Goal: Information Seeking & Learning: Learn about a topic

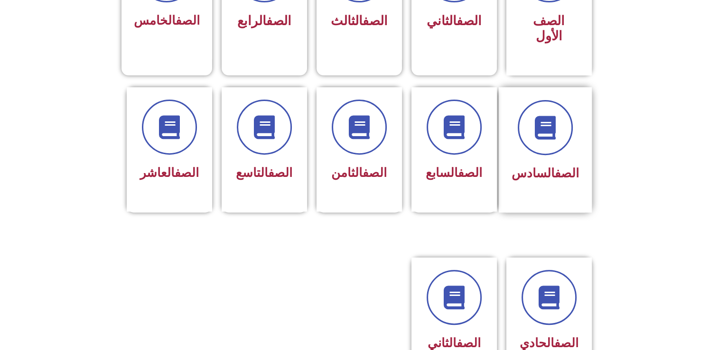
scroll to position [332, 0]
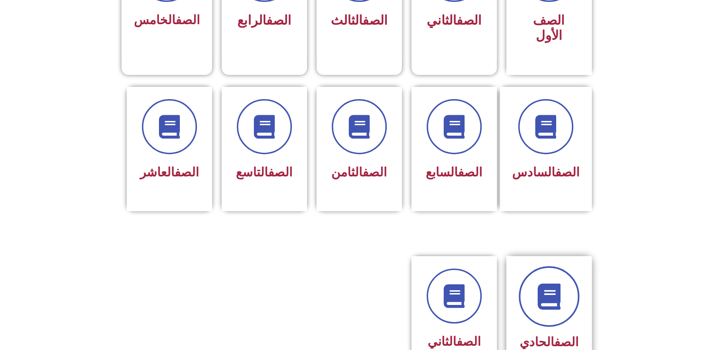
click at [549, 295] on link at bounding box center [548, 296] width 61 height 61
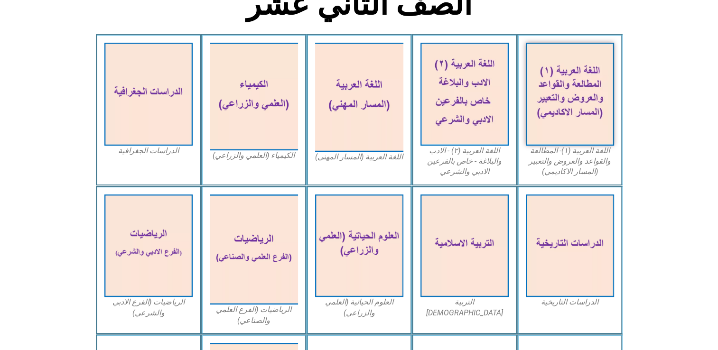
scroll to position [262, 0]
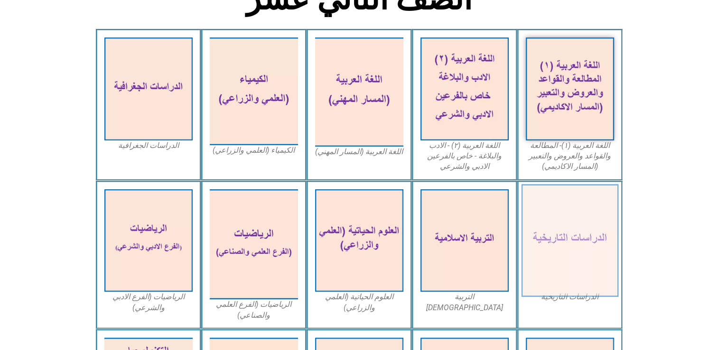
click at [581, 242] on img at bounding box center [569, 240] width 97 height 113
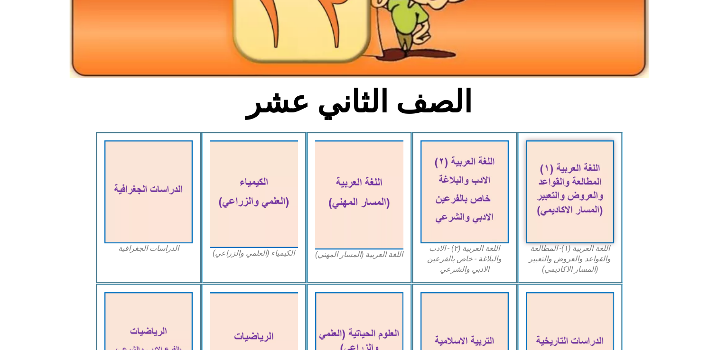
scroll to position [150, 0]
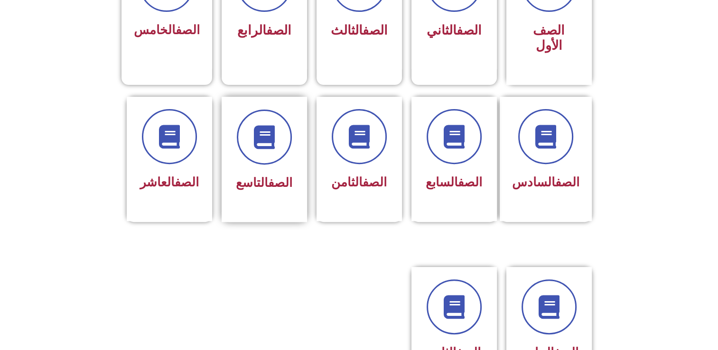
scroll to position [332, 0]
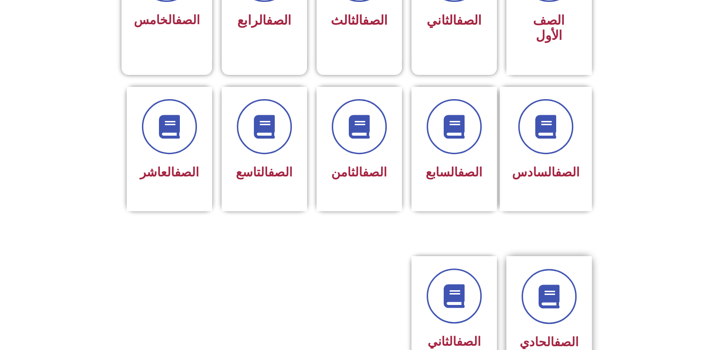
click at [554, 335] on link "الصف" at bounding box center [566, 342] width 24 height 14
click at [556, 300] on link at bounding box center [548, 296] width 61 height 61
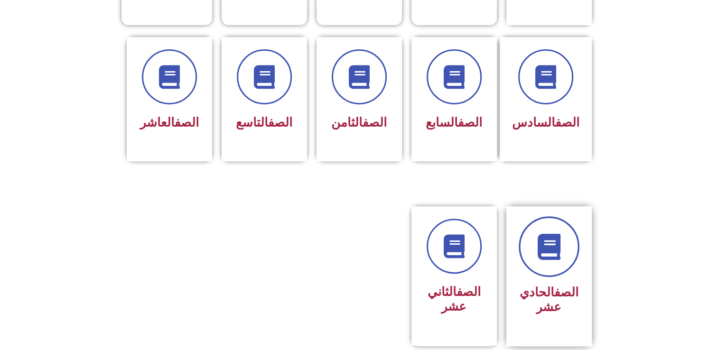
scroll to position [381, 0]
click at [556, 263] on div "الصف الحادي عشر" at bounding box center [549, 270] width 60 height 100
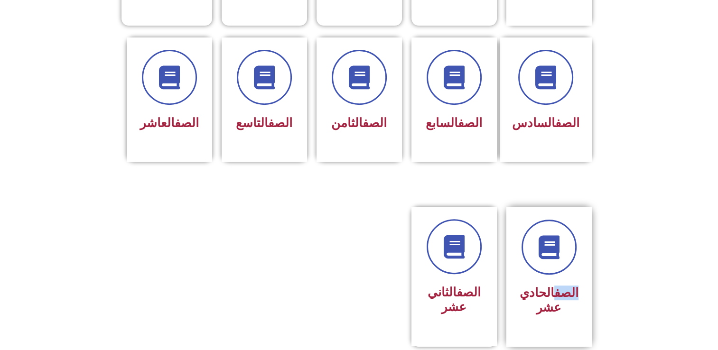
click at [556, 263] on div "الصف الحادي عشر" at bounding box center [549, 270] width 60 height 100
drag, startPoint x: 556, startPoint y: 263, endPoint x: 550, endPoint y: 265, distance: 6.9
click at [550, 282] on div "الصف الحادي عشر" at bounding box center [549, 301] width 60 height 38
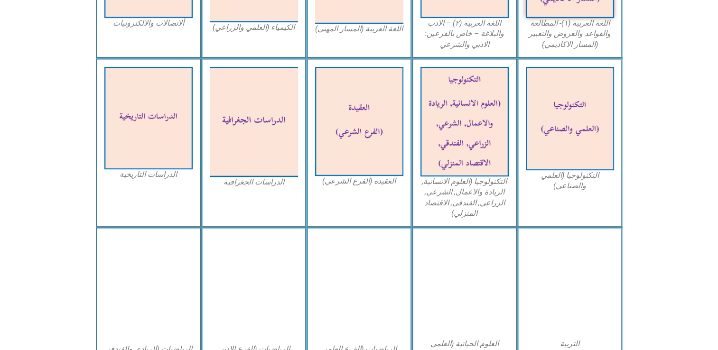
scroll to position [419, 0]
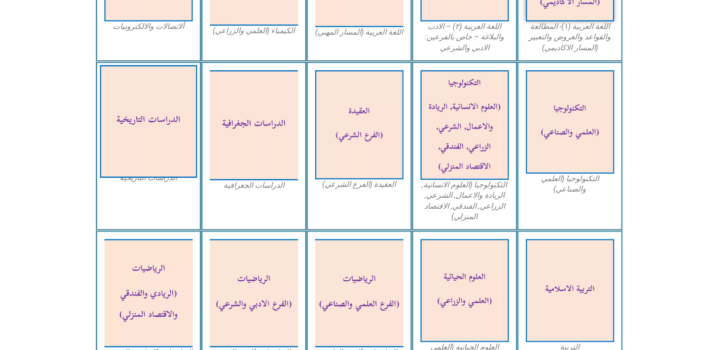
click at [173, 150] on img at bounding box center [148, 121] width 97 height 113
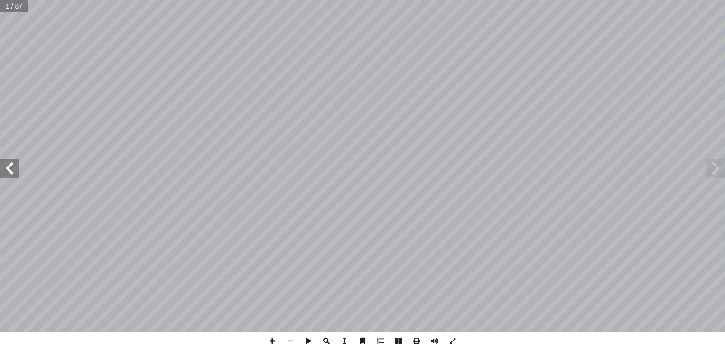
click at [713, 177] on span at bounding box center [715, 168] width 19 height 19
click at [6, 168] on span at bounding box center [9, 168] width 19 height 19
click at [4, 168] on span at bounding box center [9, 168] width 19 height 19
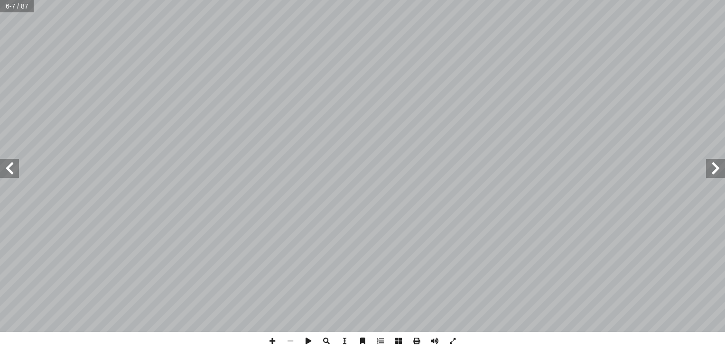
click at [4, 168] on span at bounding box center [9, 168] width 19 height 19
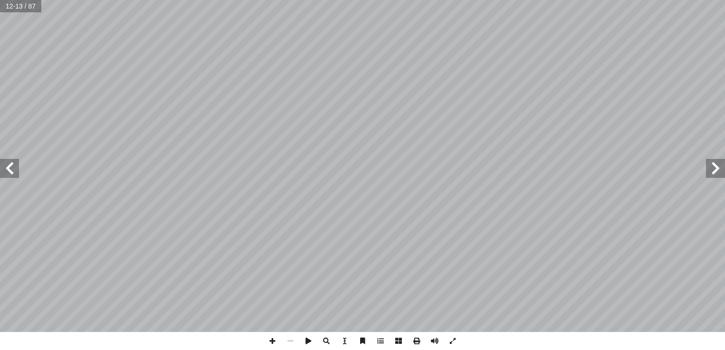
click at [4, 168] on span at bounding box center [9, 168] width 19 height 19
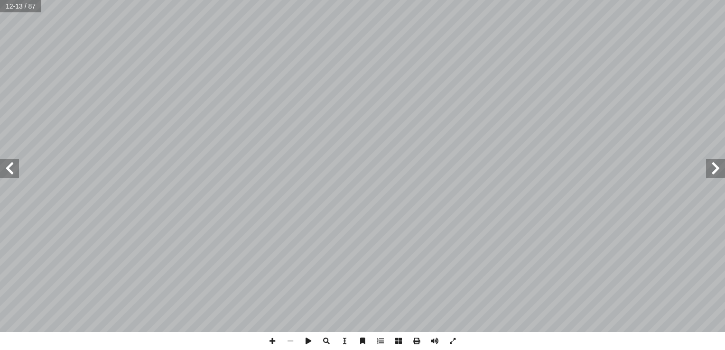
click at [4, 168] on span at bounding box center [9, 168] width 19 height 19
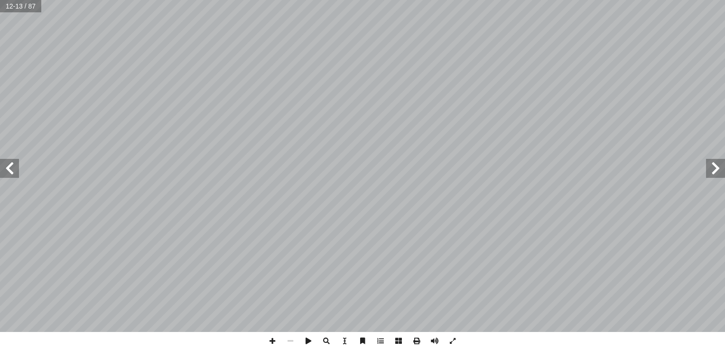
click at [4, 168] on span at bounding box center [9, 168] width 19 height 19
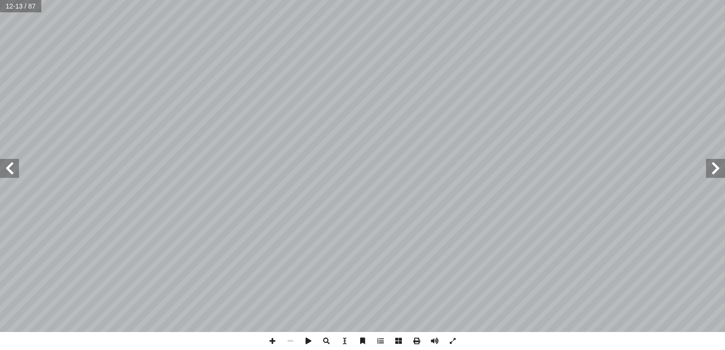
click at [4, 168] on span at bounding box center [9, 168] width 19 height 19
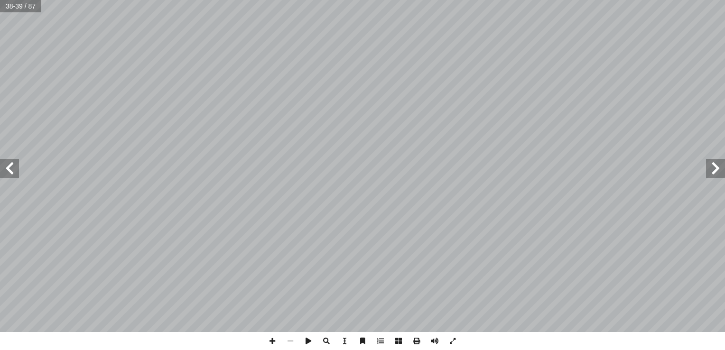
click at [713, 171] on span at bounding box center [715, 168] width 19 height 19
click at [12, 160] on span at bounding box center [9, 168] width 19 height 19
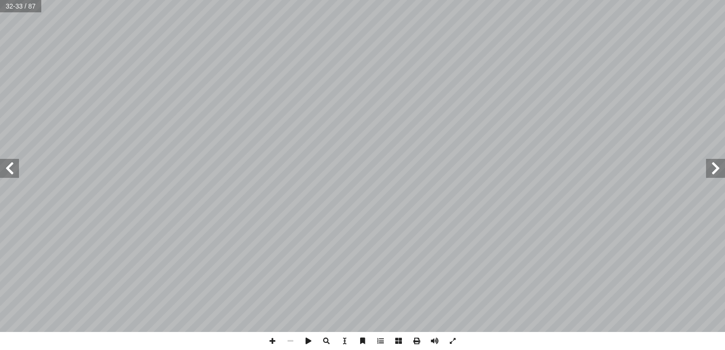
click at [12, 160] on span at bounding box center [9, 168] width 19 height 19
click at [6, 159] on span at bounding box center [9, 168] width 19 height 19
click at [269, 339] on span at bounding box center [272, 341] width 18 height 18
click at [271, 350] on span at bounding box center [272, 341] width 18 height 18
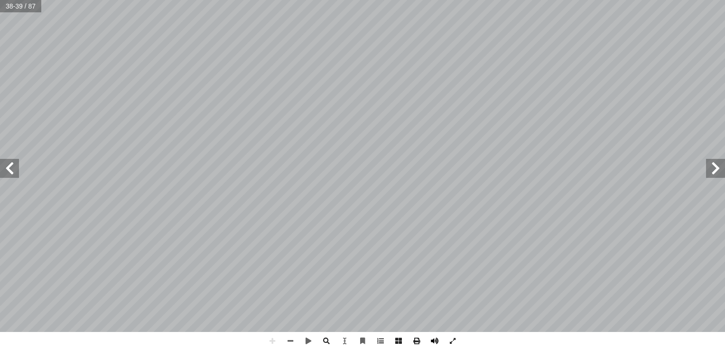
click at [449, 341] on div "34 ن يكونوا قادرين على: أ ا نتهاء من الدرس � من الطلبة بعد ال ُ ع َّ ق َ و َ ت …" at bounding box center [362, 175] width 725 height 350
